Goal: Information Seeking & Learning: Check status

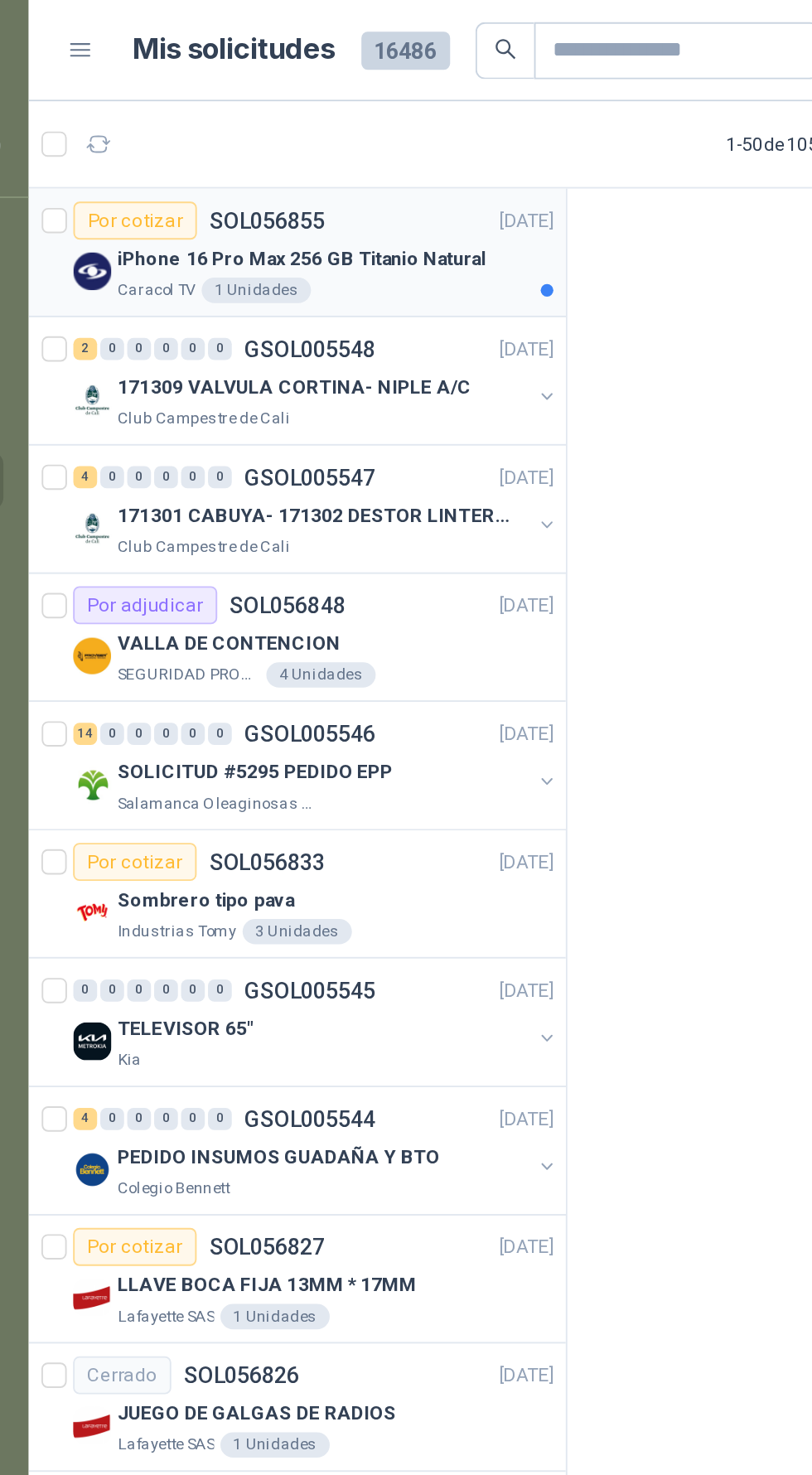
click at [281, 141] on p "iPhone 16 Pro Max 256 GB Titanio Natural" at bounding box center [205, 136] width 192 height 16
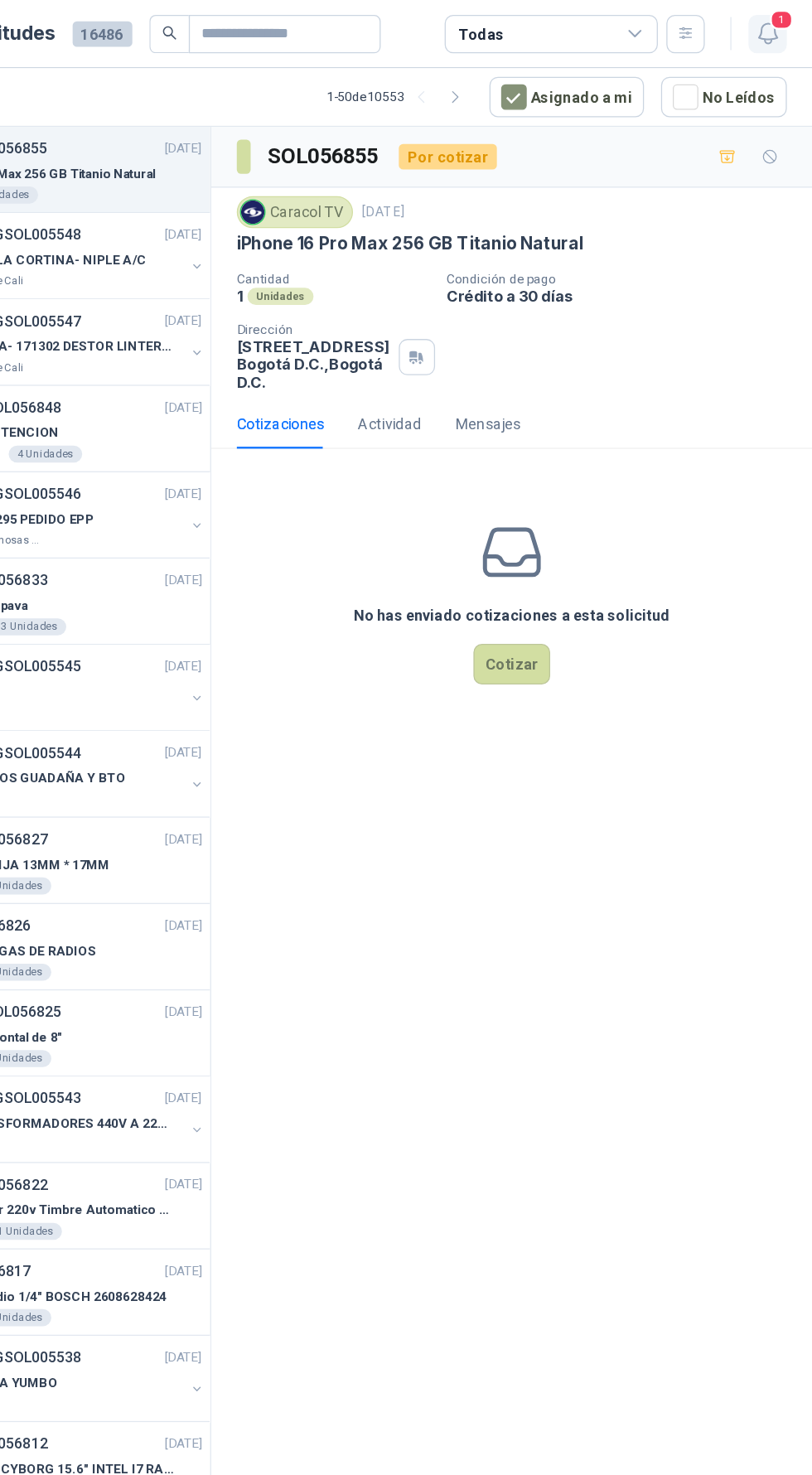
click at [788, 15] on span "1" at bounding box center [788, 16] width 19 height 16
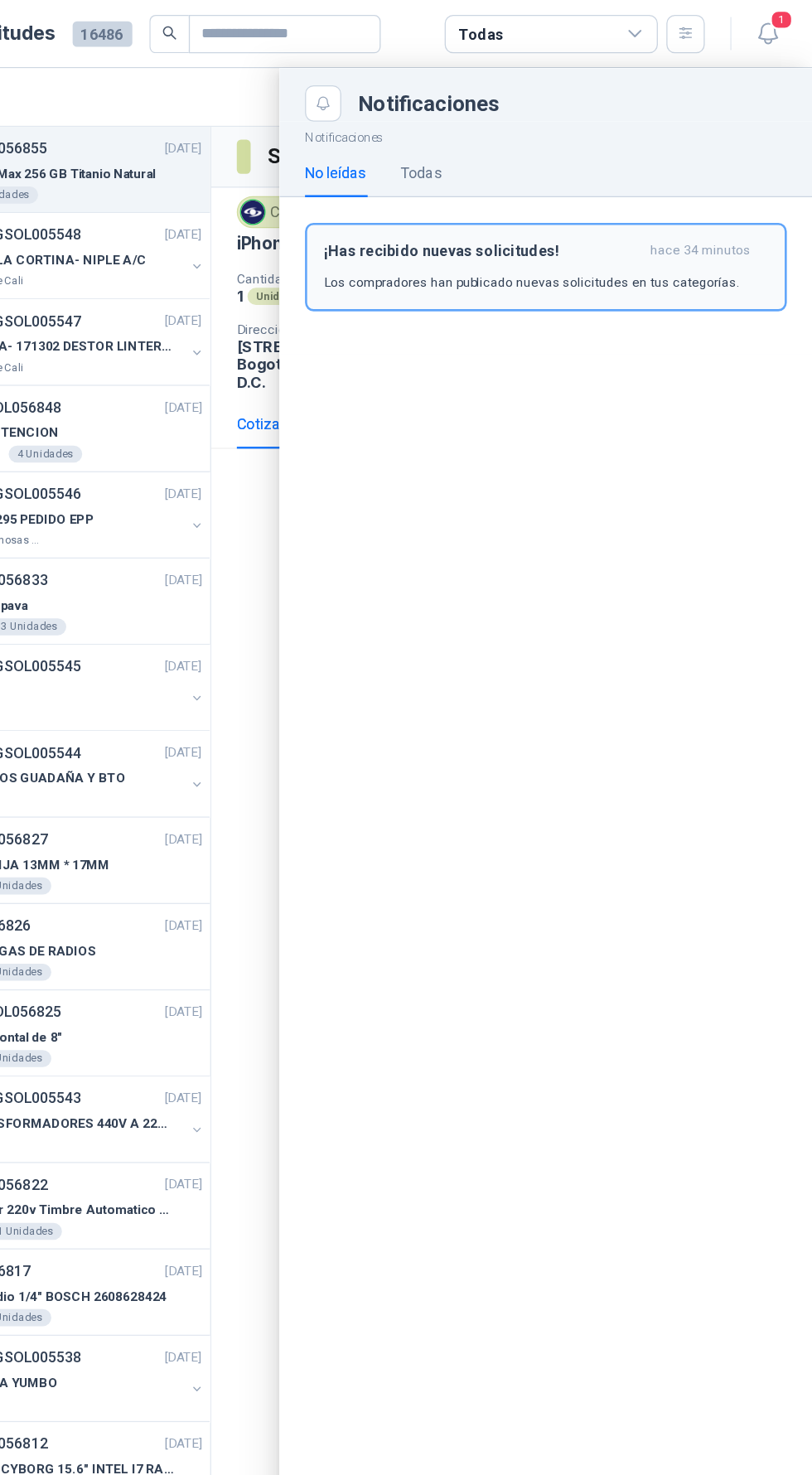
click at [685, 202] on div "¡Has recibido nuevas solicitudes! hace 34 minutos Los compradores han publicado…" at bounding box center [605, 208] width 345 height 39
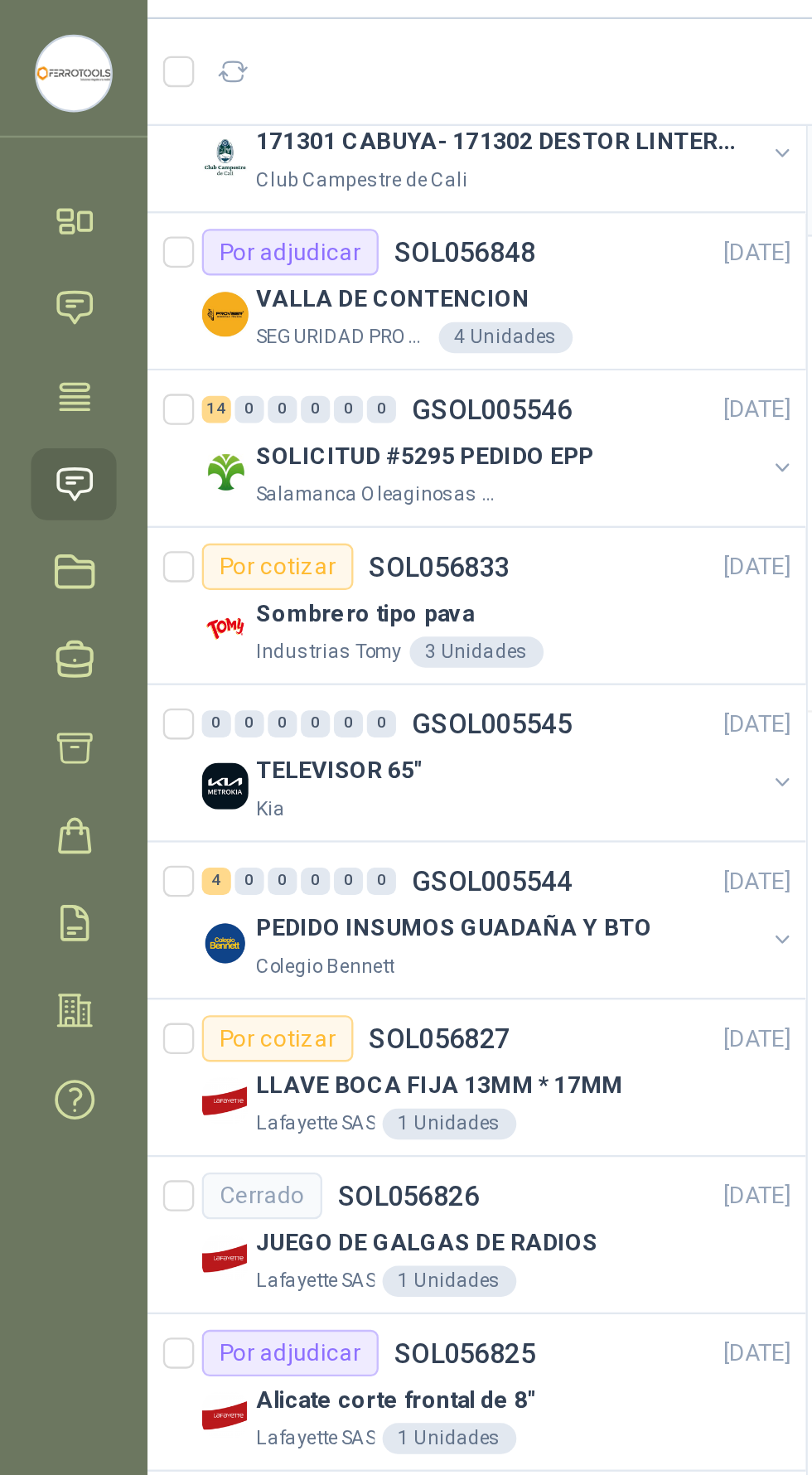
scroll to position [164, 0]
click at [130, 307] on p "Sombrero tipo pava" at bounding box center [155, 307] width 93 height 16
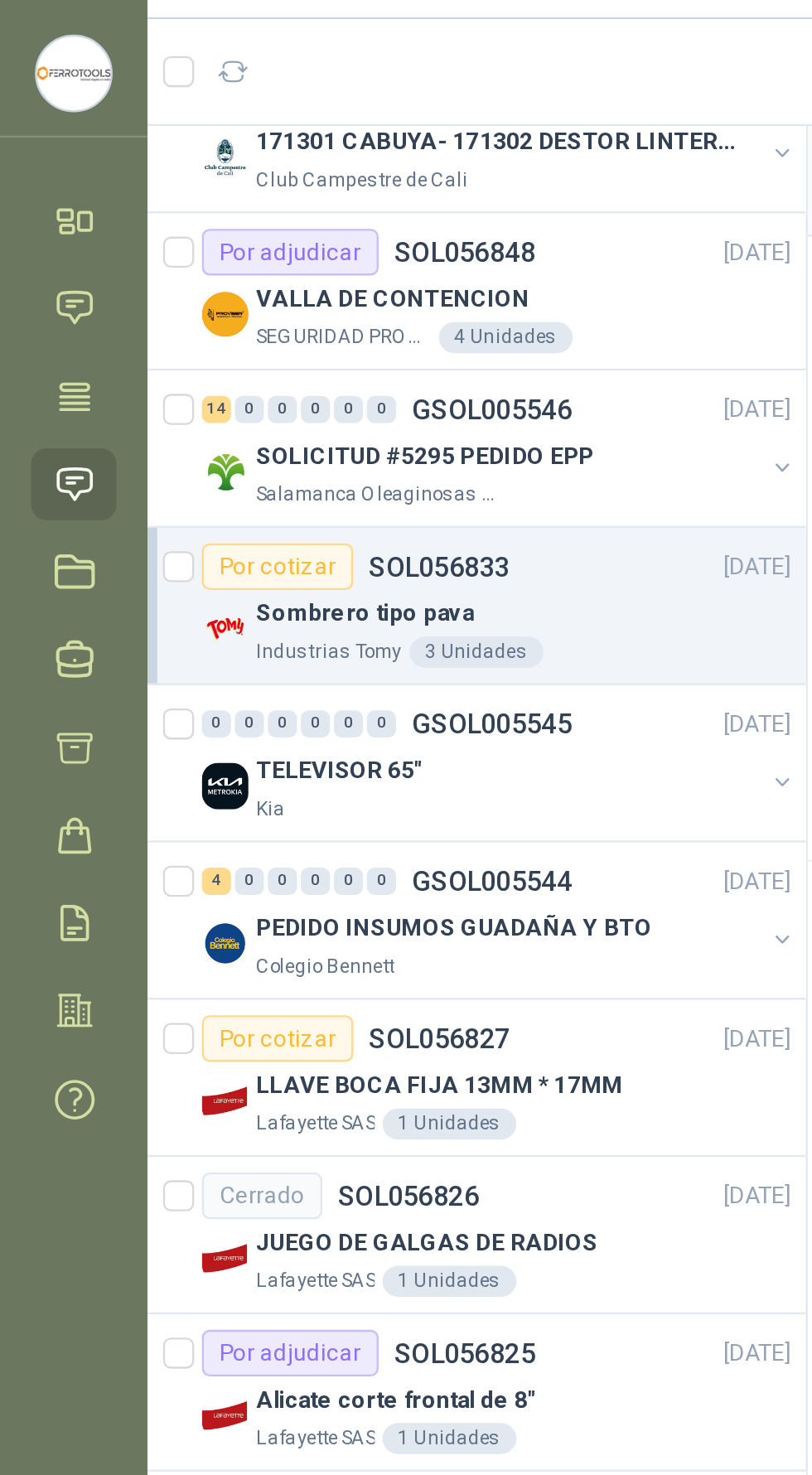
scroll to position [164, 1]
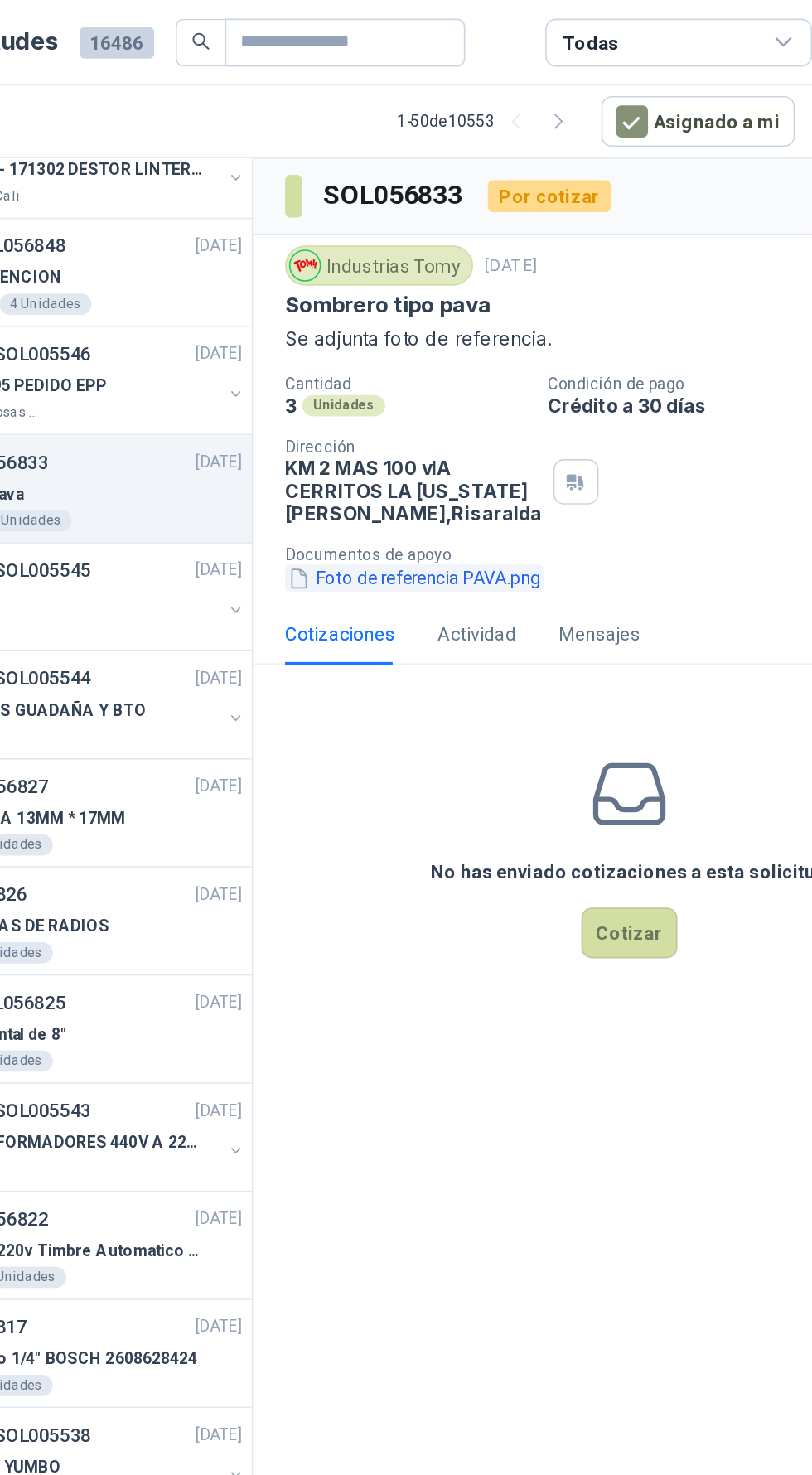
click at [445, 368] on button "Foto de referencia PAVA.png" at bounding box center [445, 360] width 161 height 18
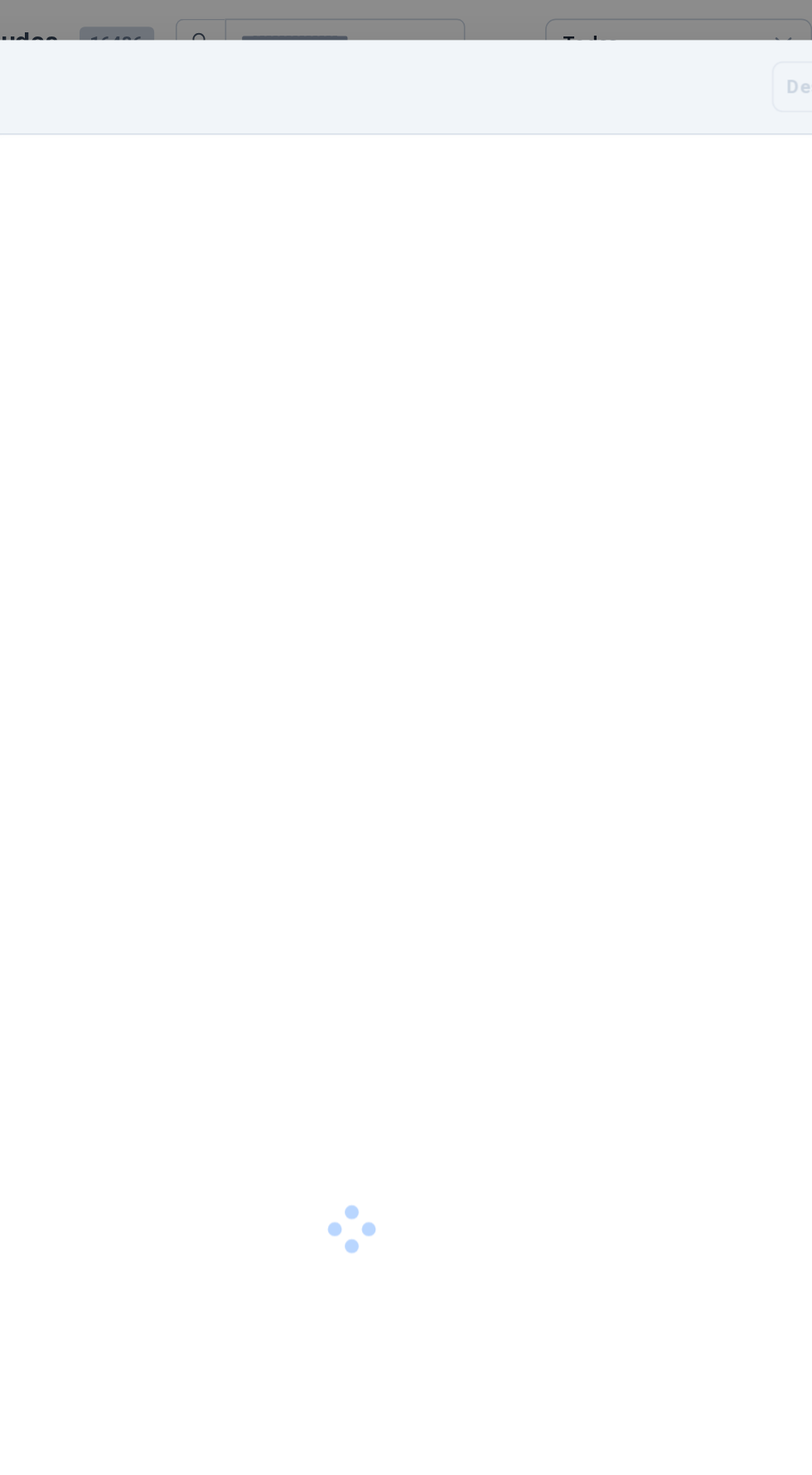
scroll to position [25, 0]
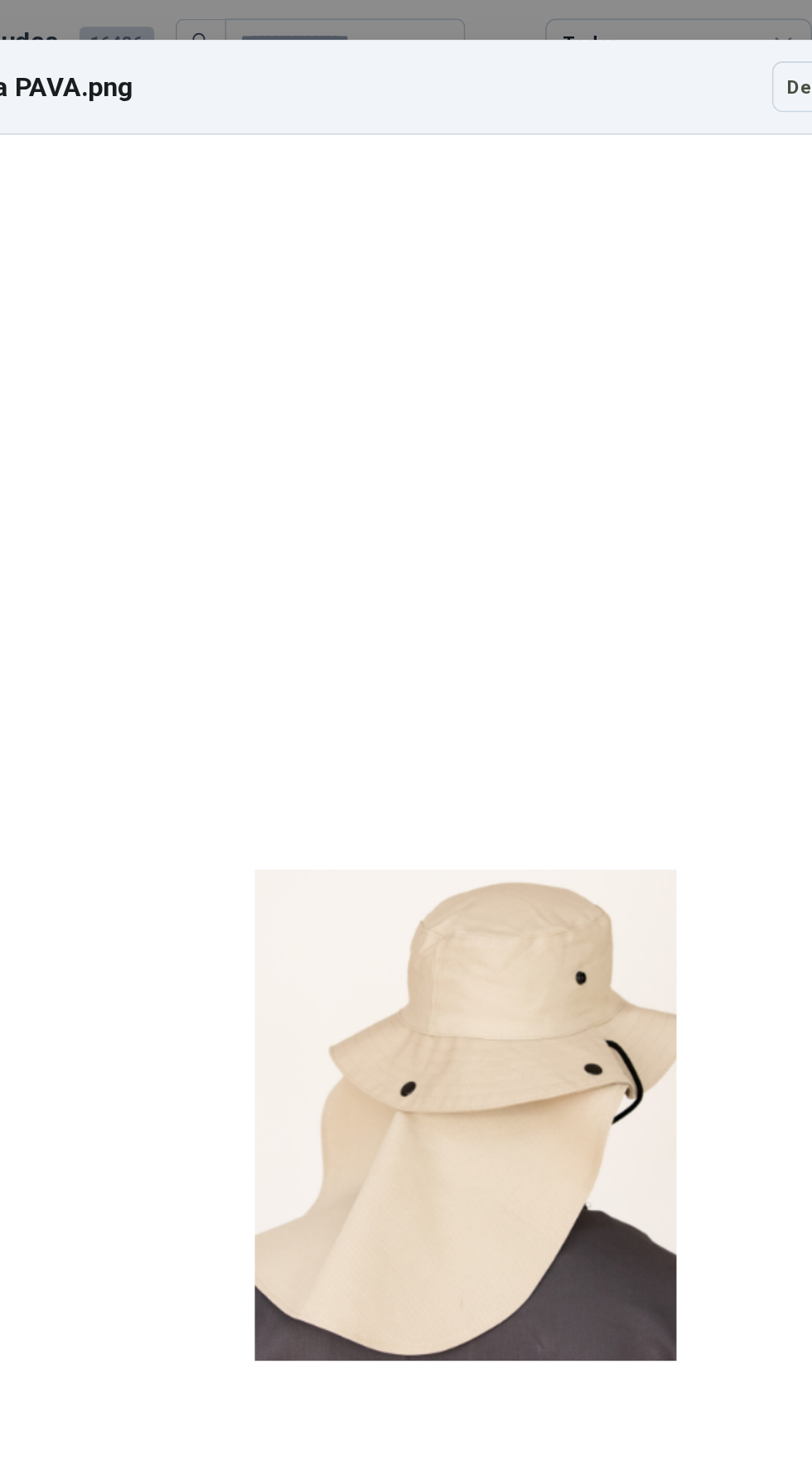
click at [345, 716] on div at bounding box center [476, 692] width 262 height 1346
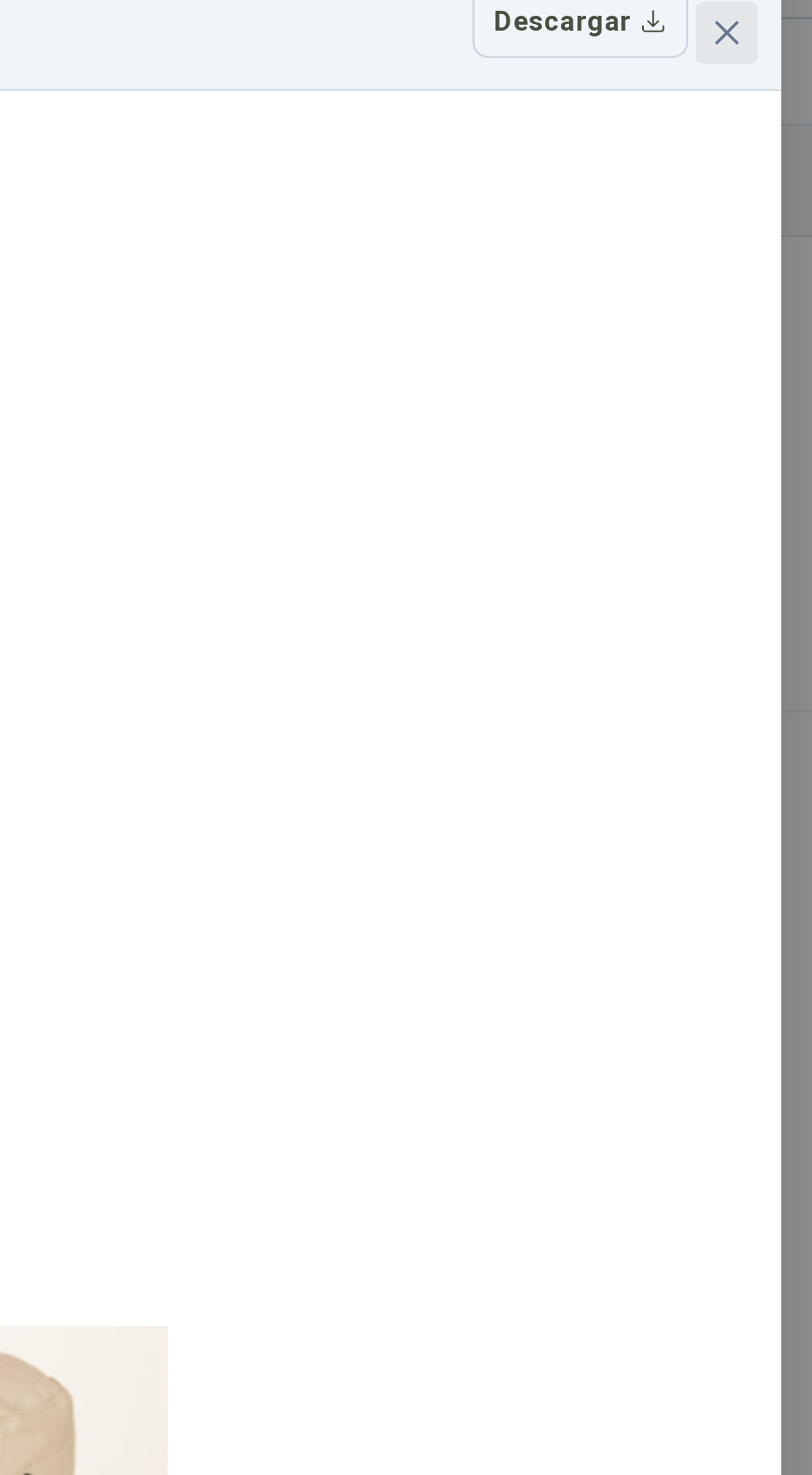
click at [771, 66] on button "Close" at bounding box center [775, 58] width 26 height 26
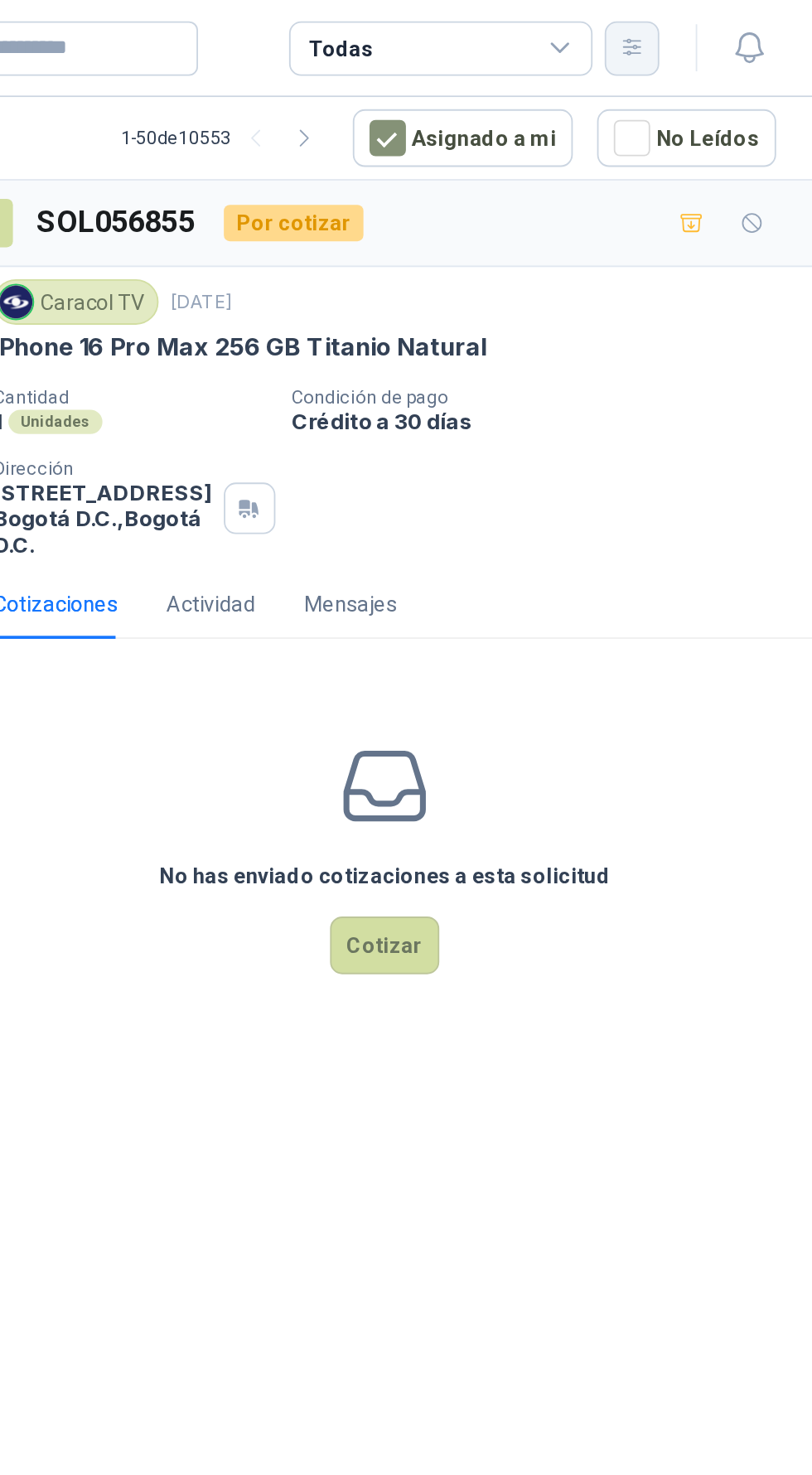
click at [714, 25] on icon "button" at bounding box center [713, 25] width 9 height 9
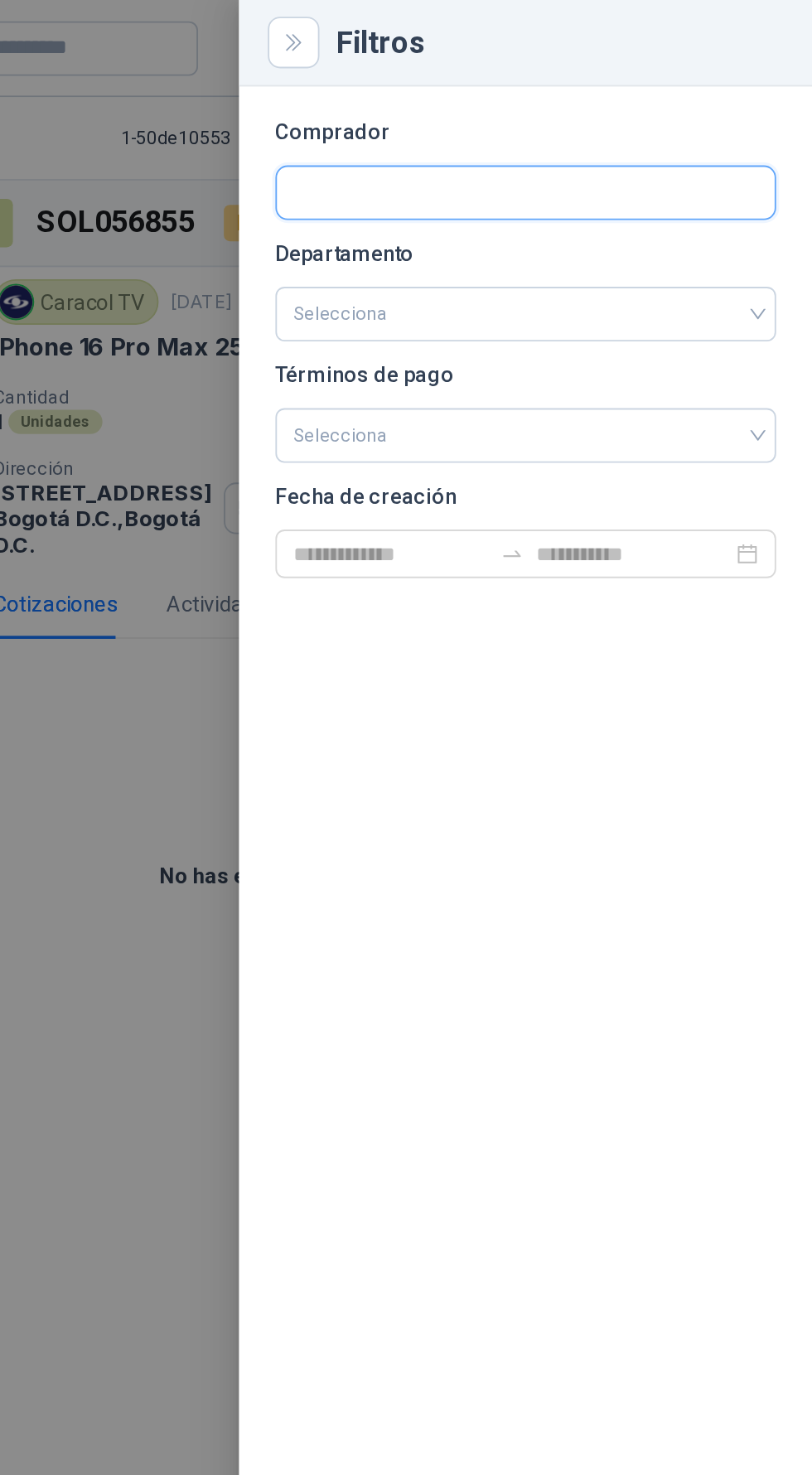
click at [580, 102] on input "text" at bounding box center [655, 105] width 272 height 28
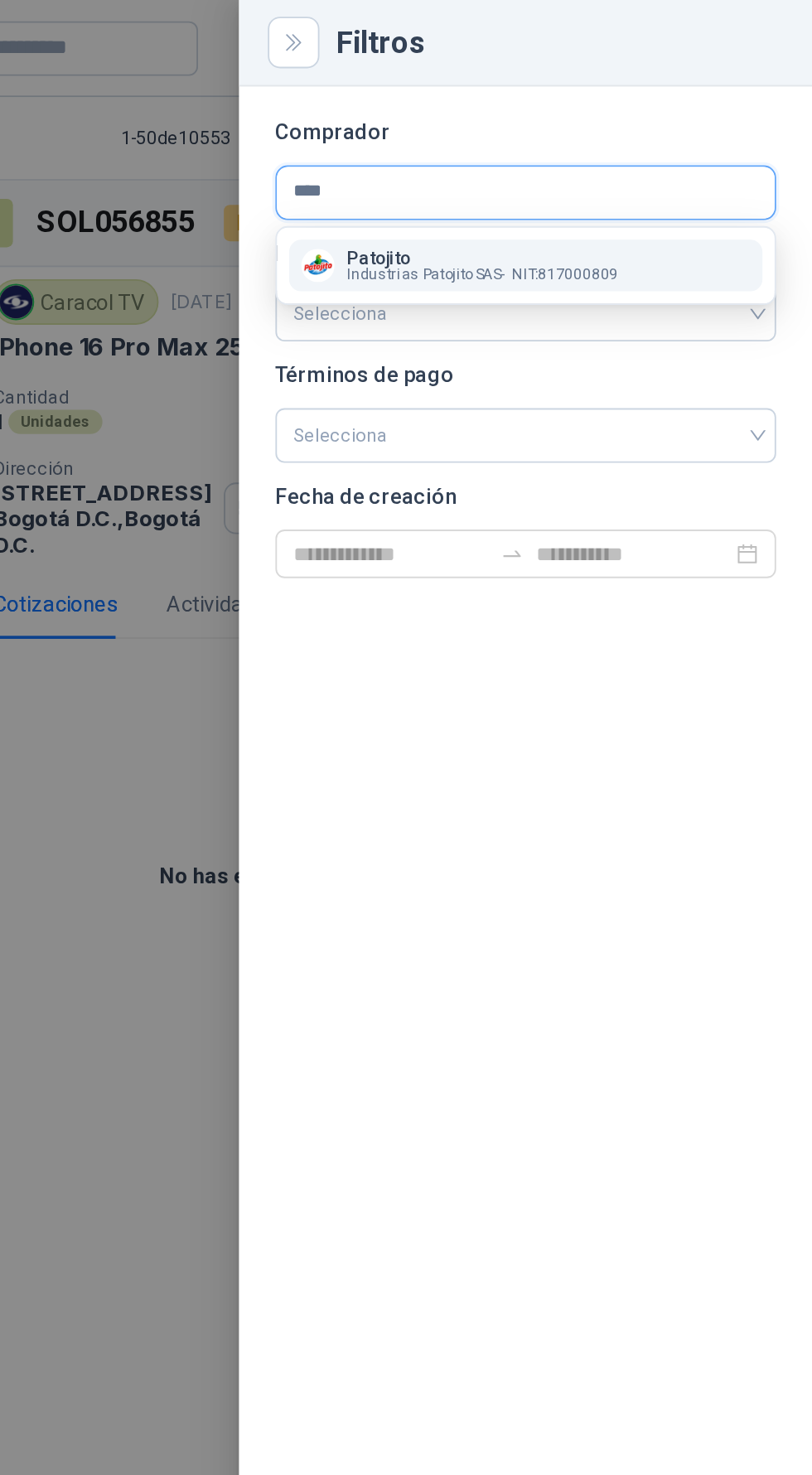
type input "****"
click at [653, 132] on button "Patojito Industrias Patojito SAS - NIT : 817000809" at bounding box center [655, 144] width 258 height 28
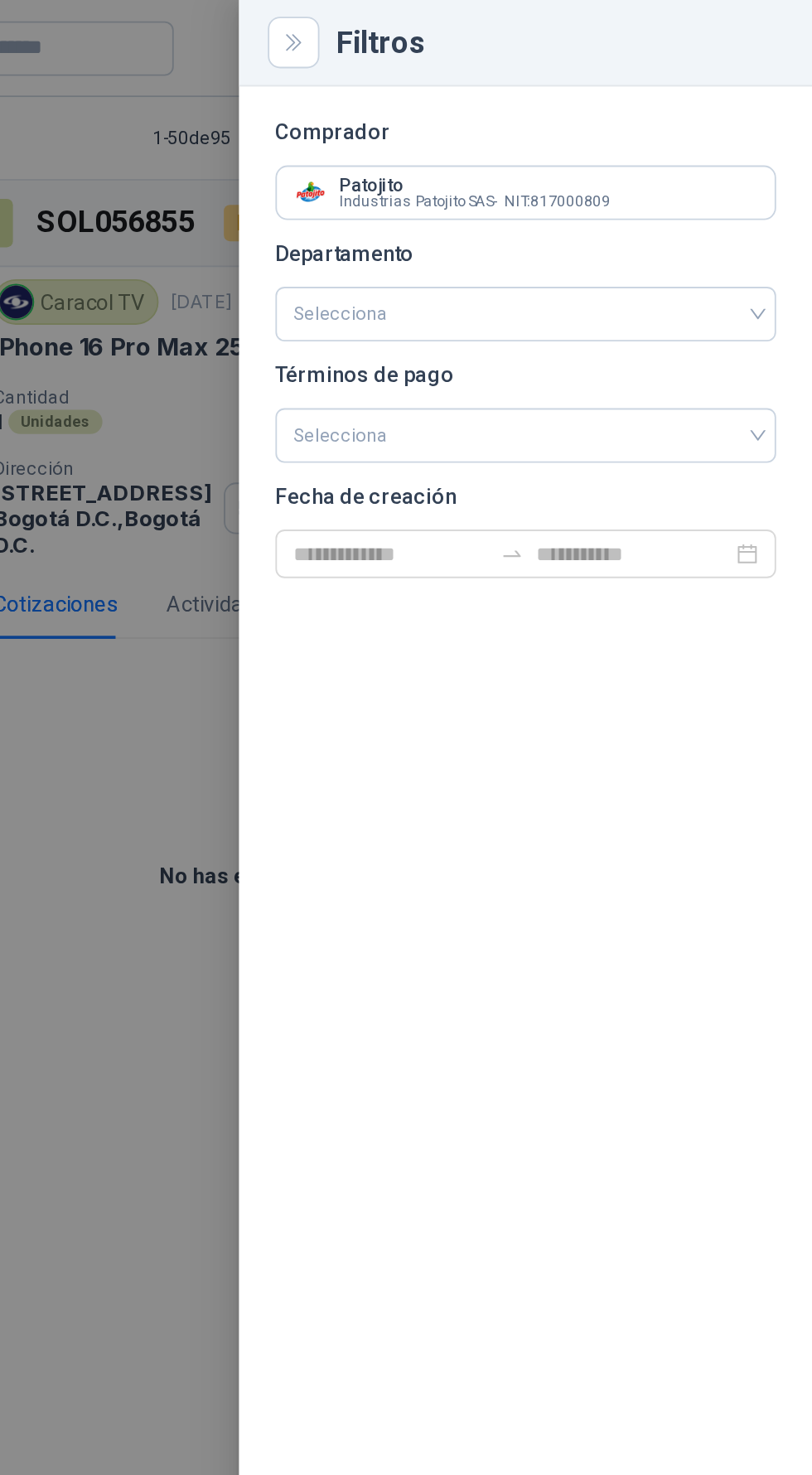
click at [439, 568] on div at bounding box center [406, 737] width 812 height 1475
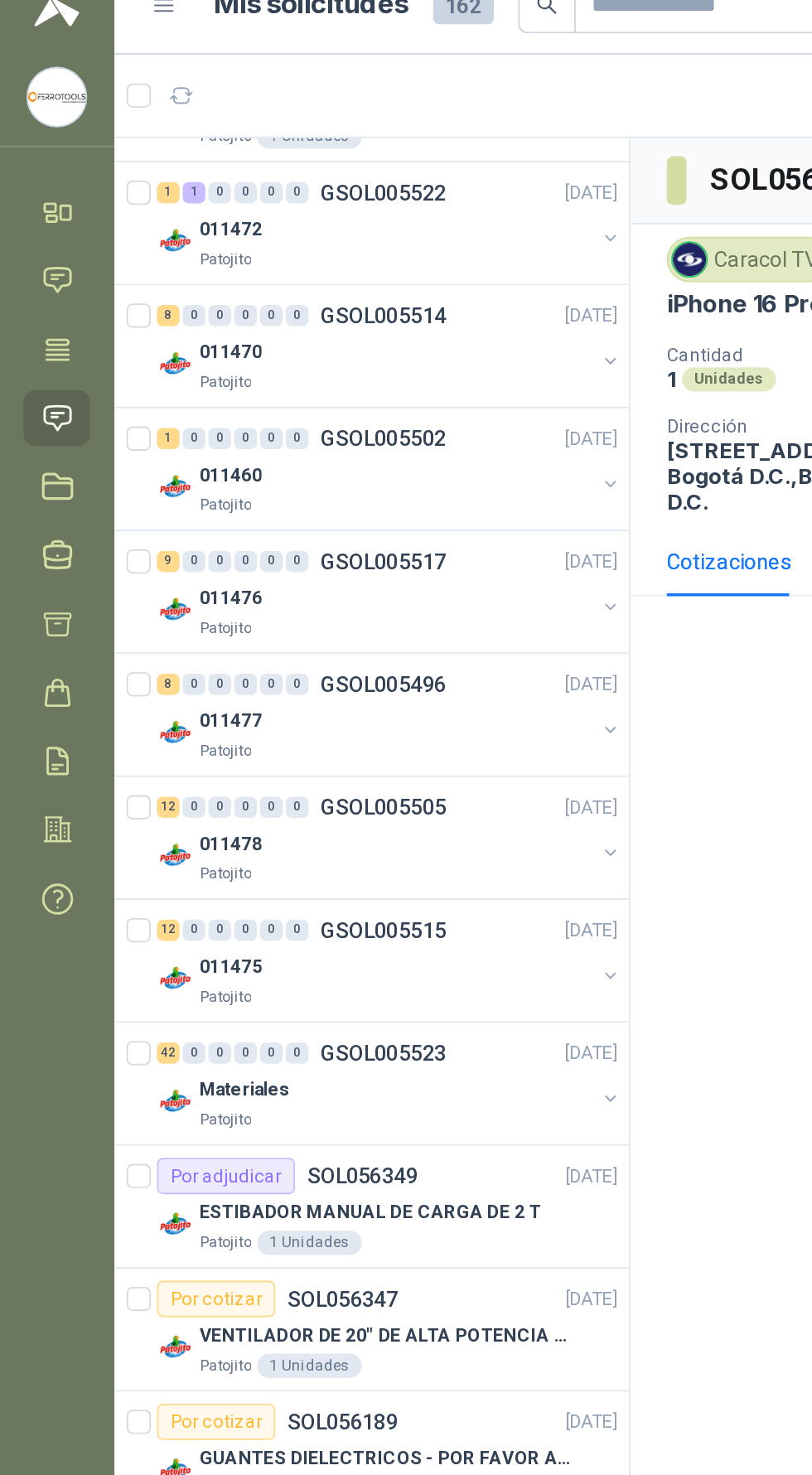
scroll to position [594, 0]
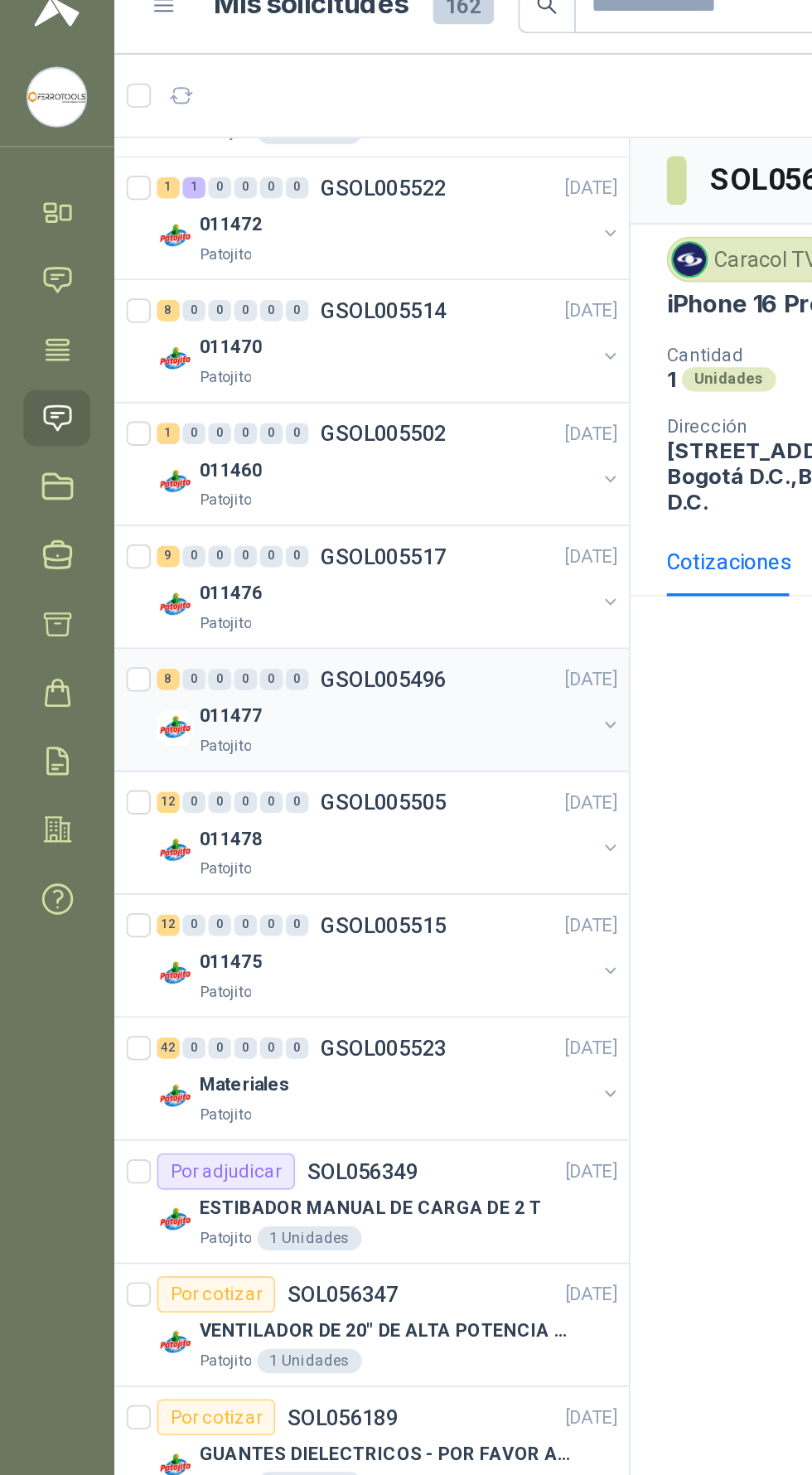
click at [169, 415] on div "011477" at bounding box center [216, 414] width 214 height 19
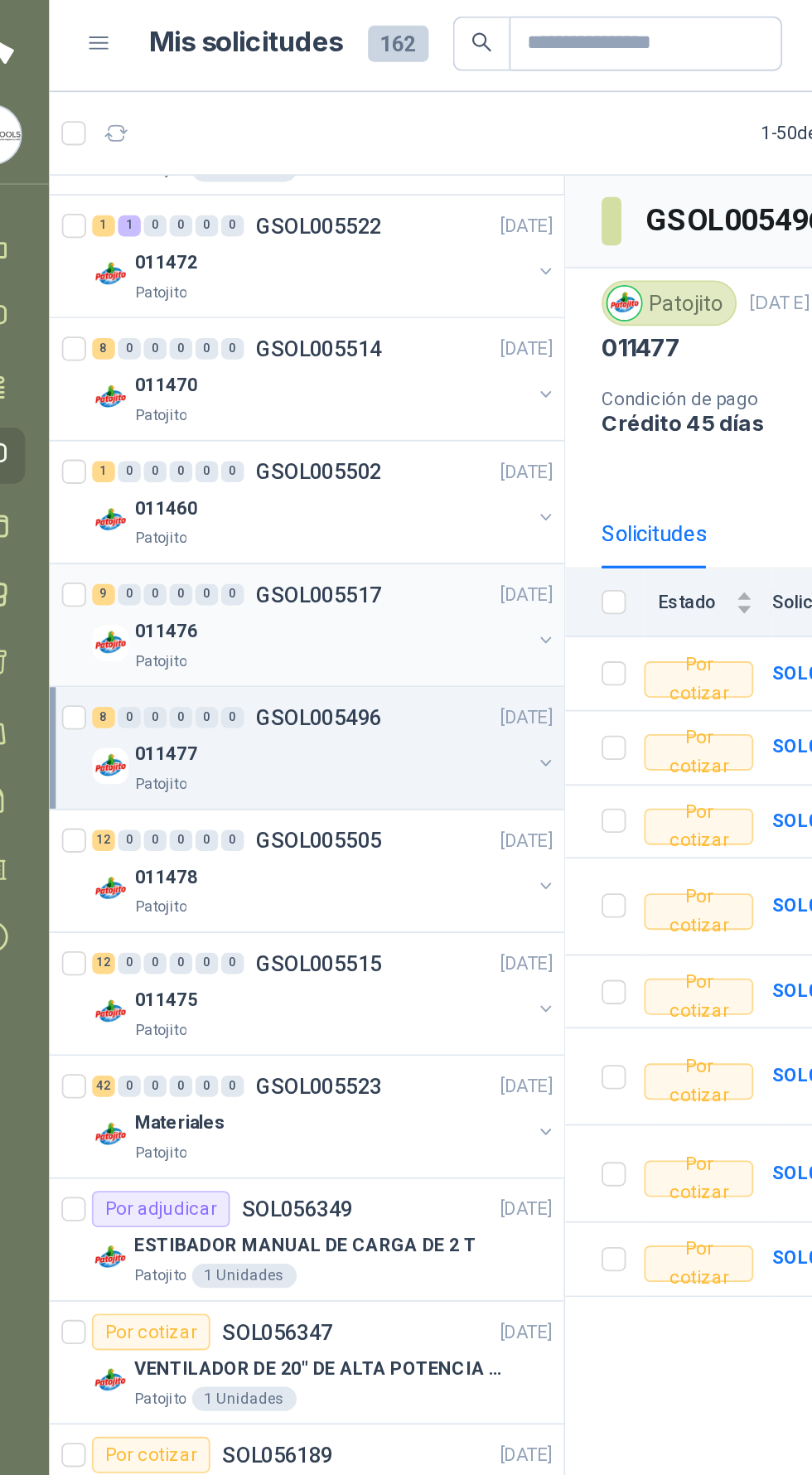
click at [167, 344] on div "011476" at bounding box center [216, 347] width 214 height 19
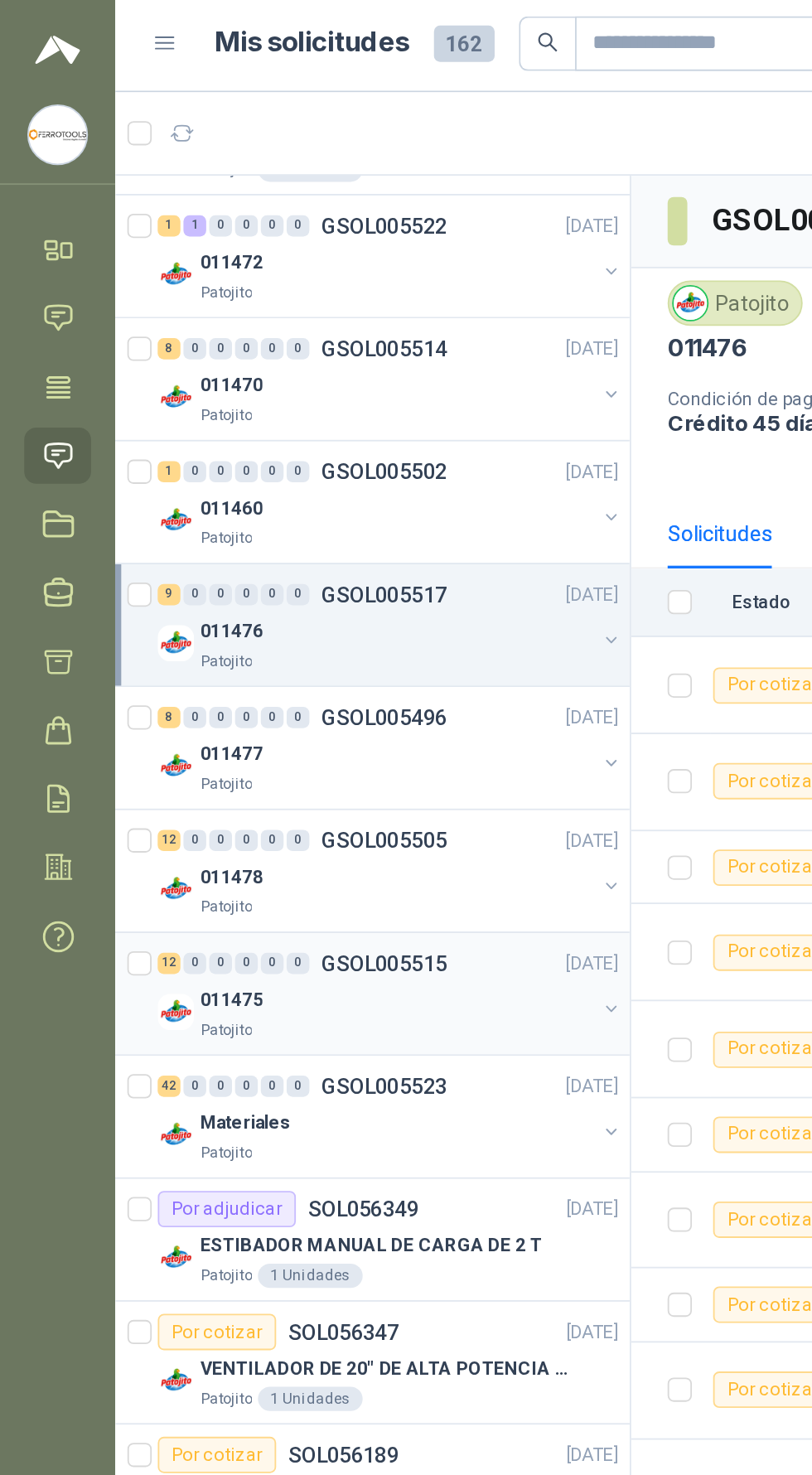
click at [171, 551] on div "011475" at bounding box center [216, 549] width 214 height 19
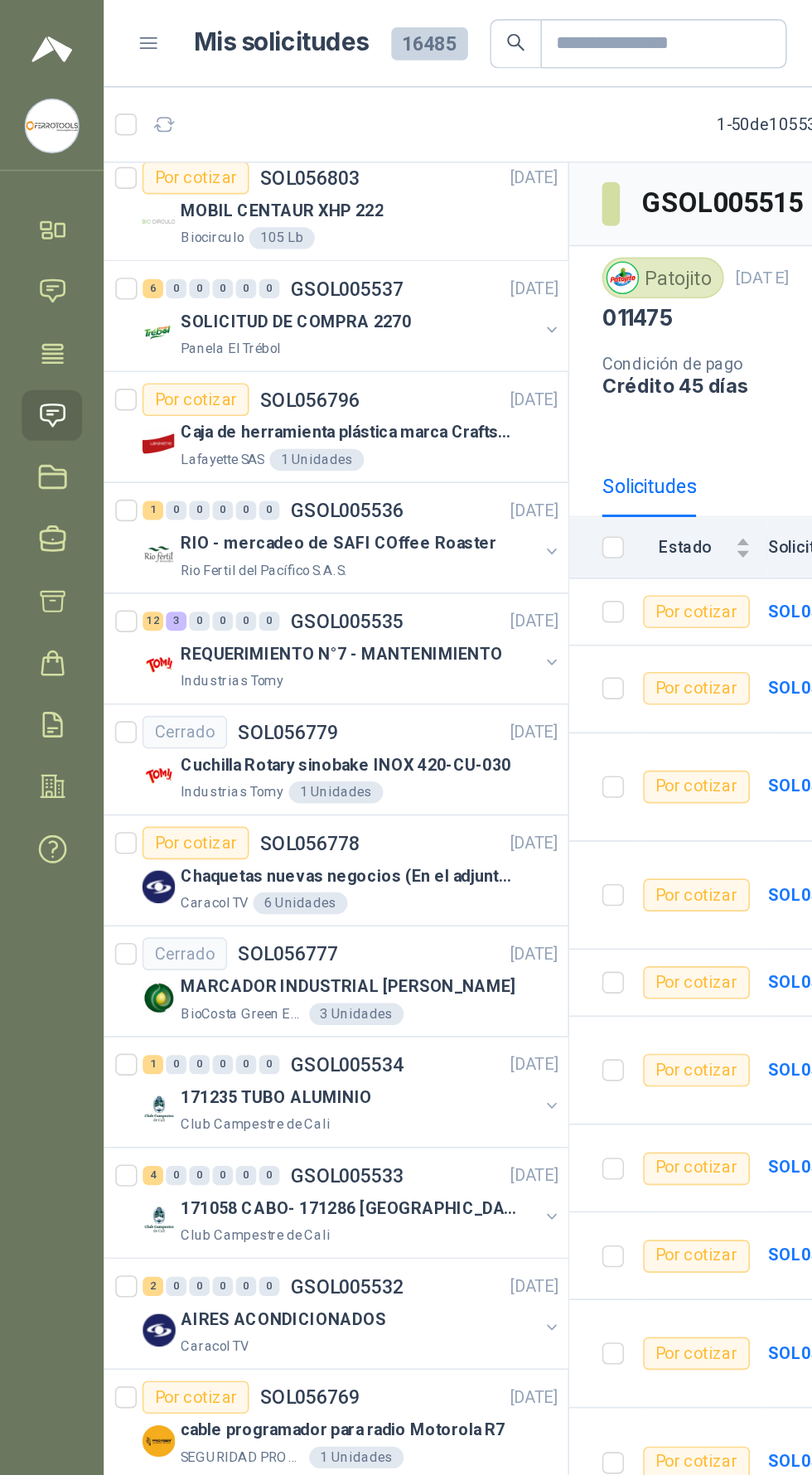
scroll to position [1619, 0]
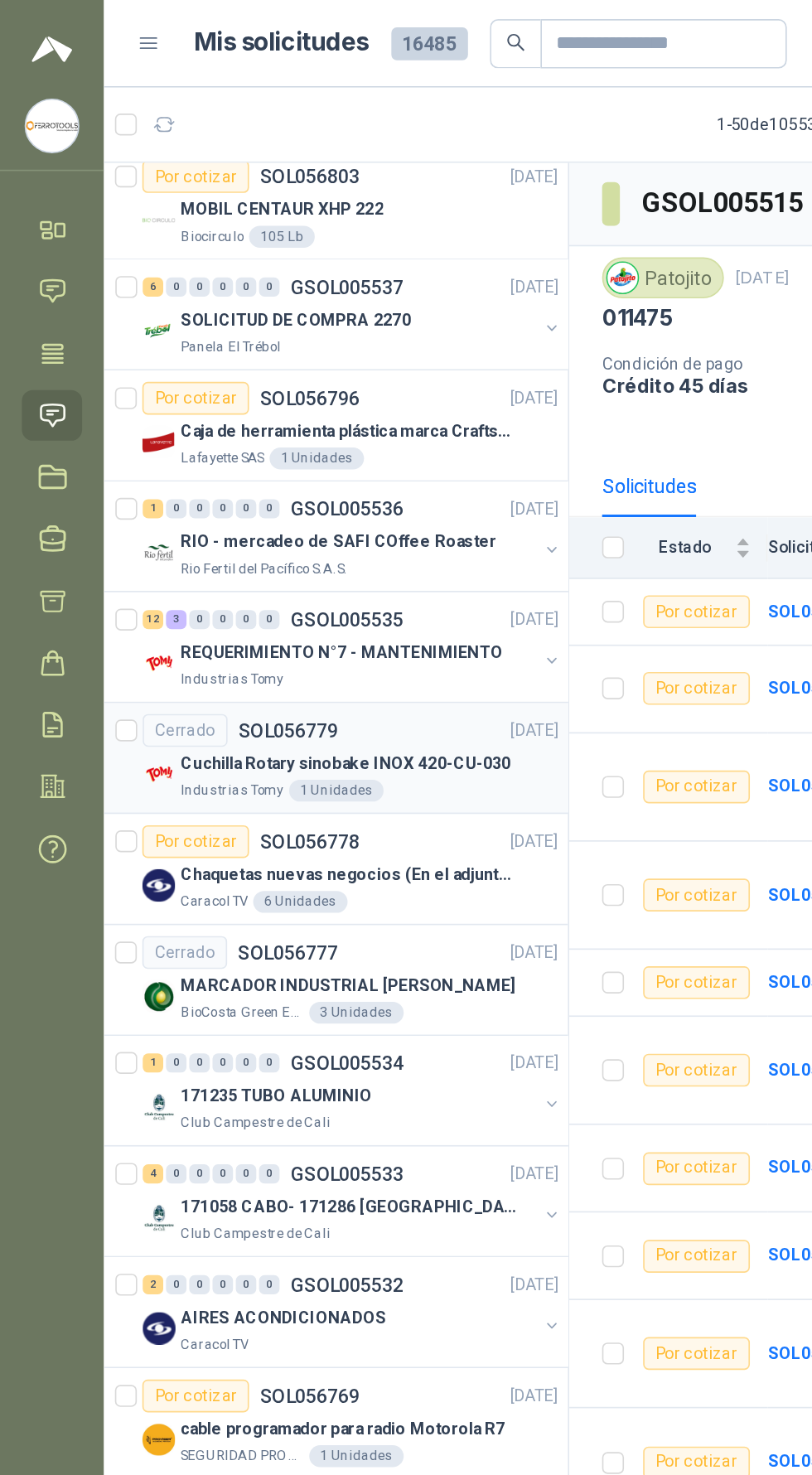
click at [134, 460] on p "Cuchilla Rotary sinobake INOX 420-CU-030" at bounding box center [209, 463] width 200 height 16
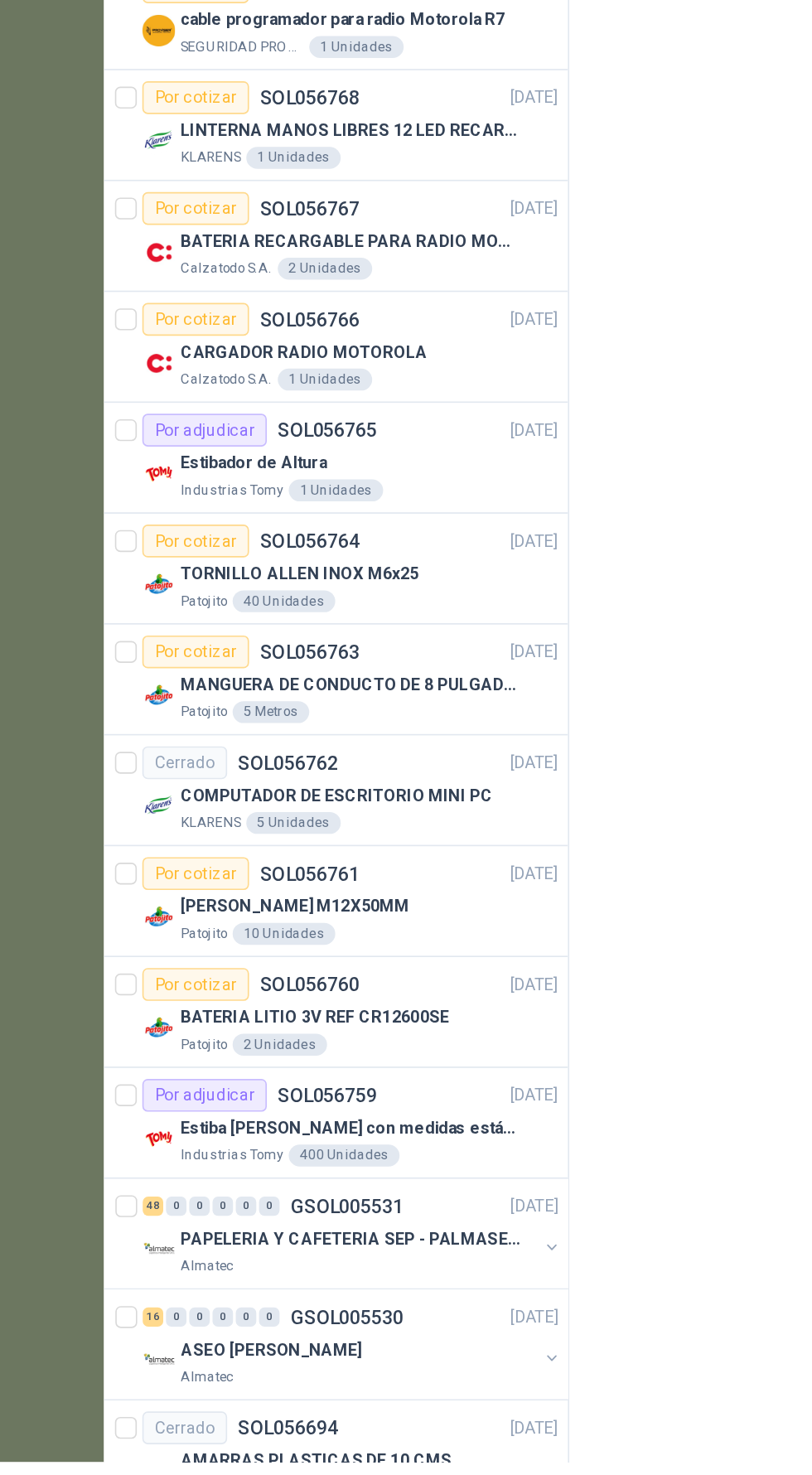
scroll to position [114, 0]
